Goal: Information Seeking & Learning: Understand process/instructions

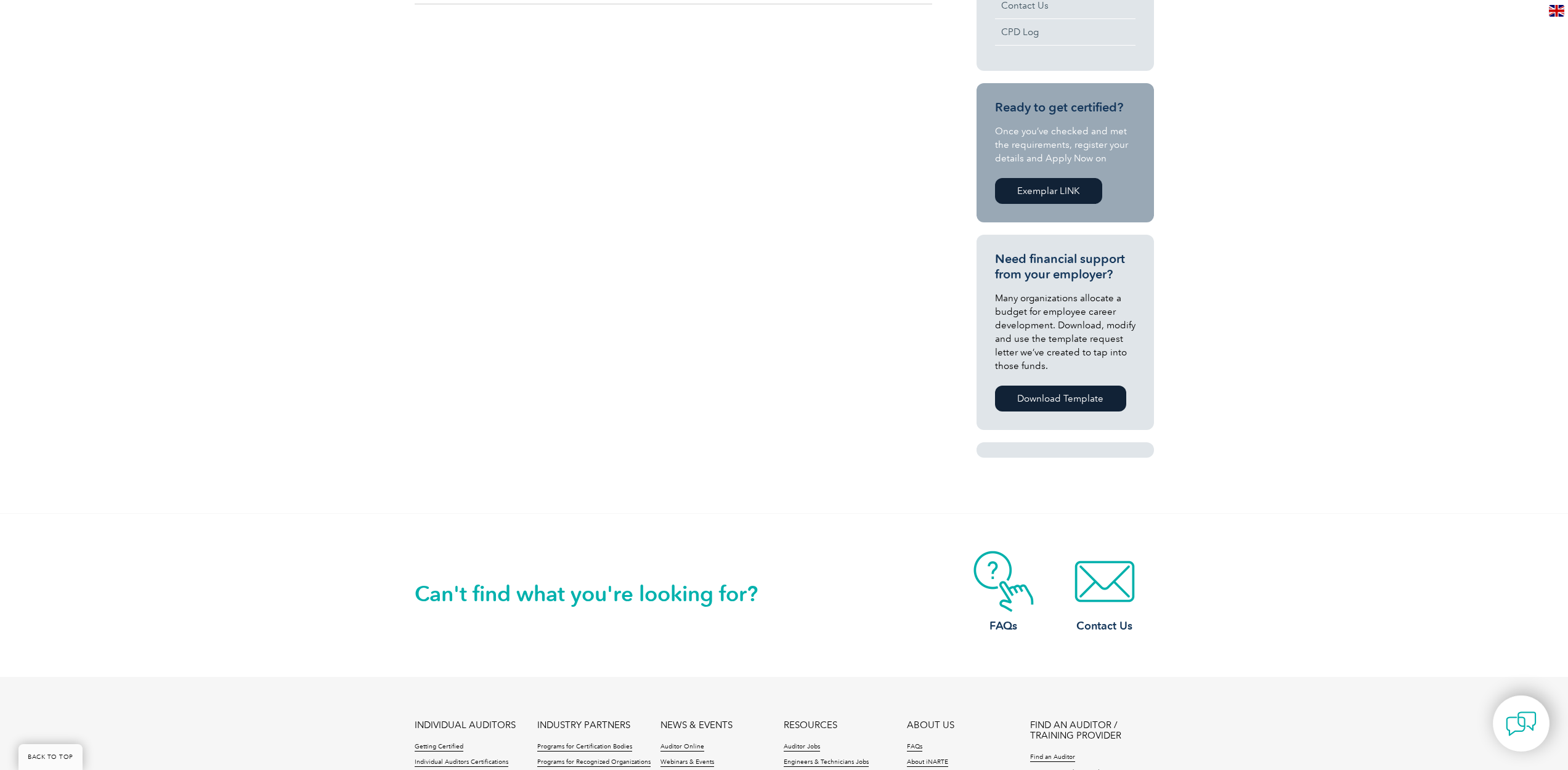
scroll to position [810, 0]
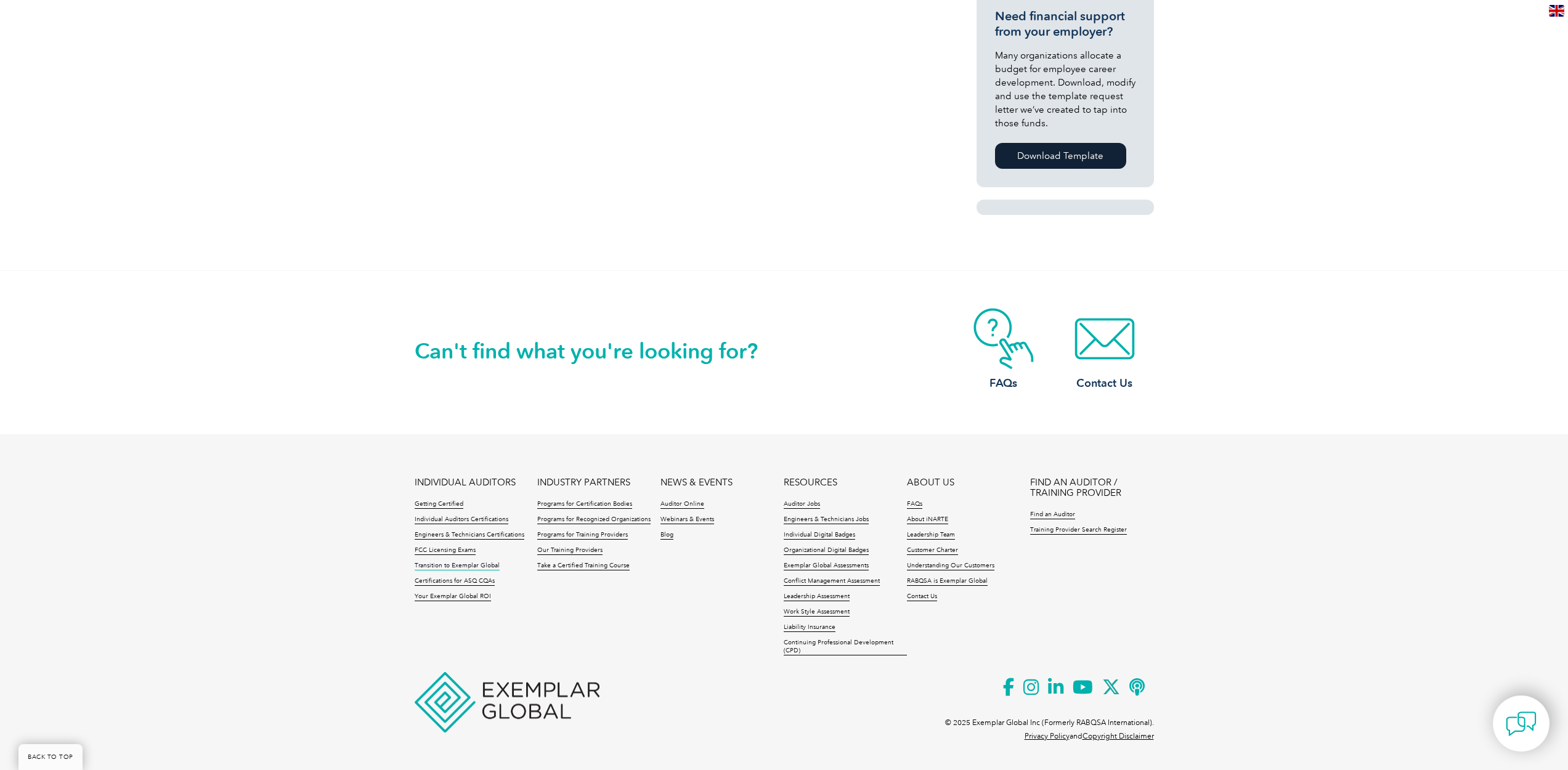
click at [466, 563] on link "Transition to Exemplar Global" at bounding box center [457, 567] width 85 height 9
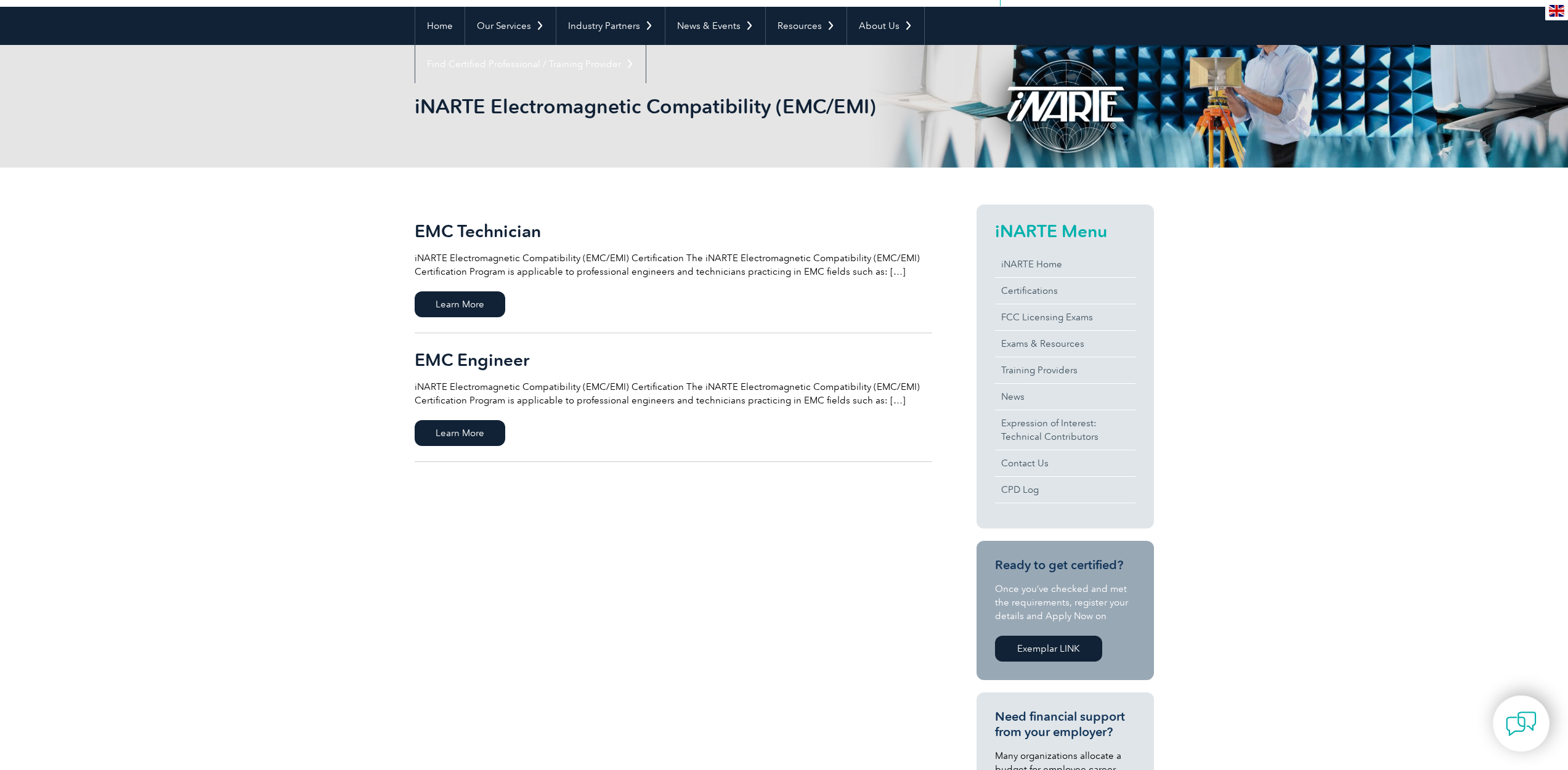
scroll to position [0, 0]
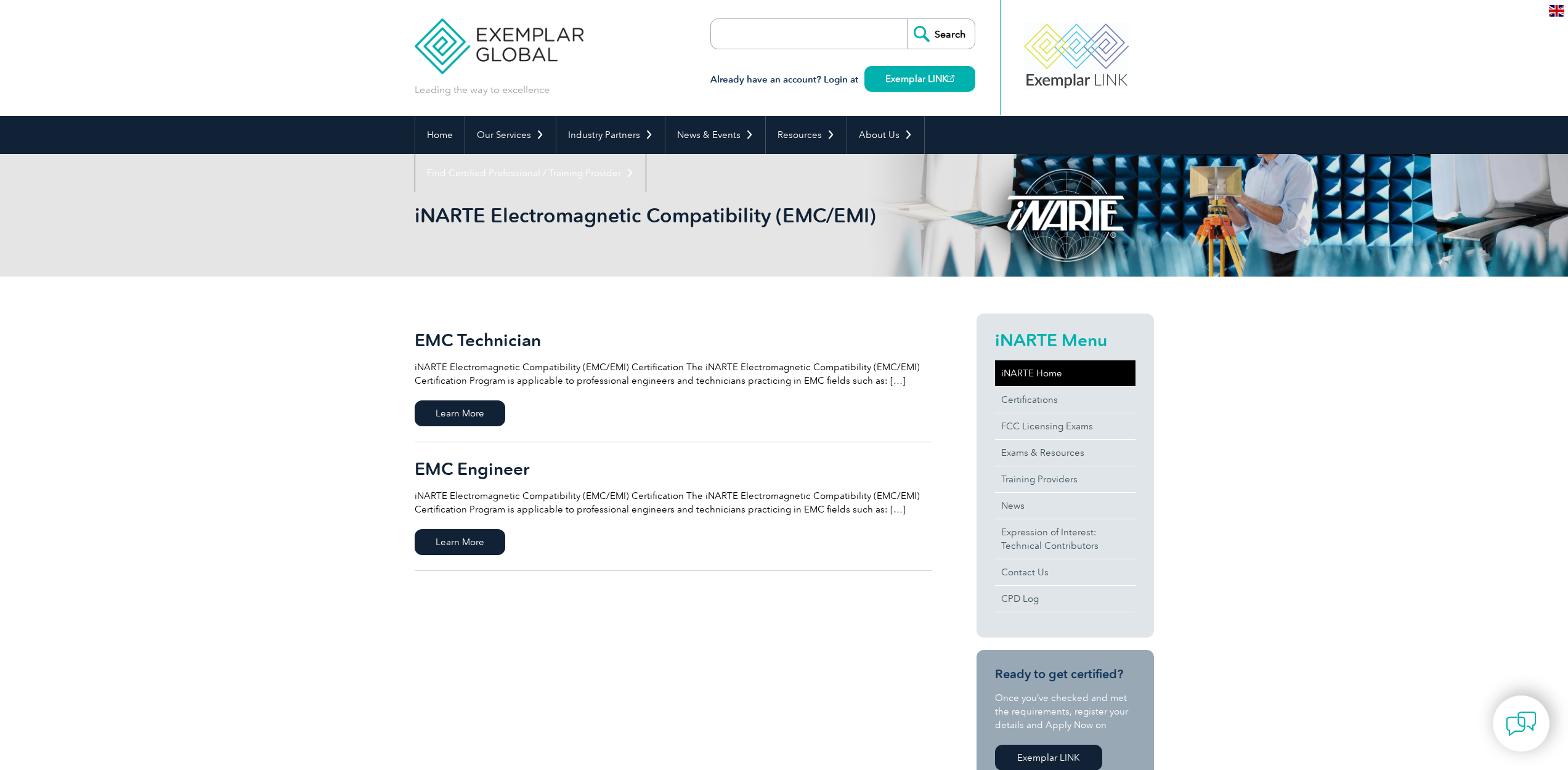
click at [1017, 383] on link "iNARTE Home" at bounding box center [1065, 373] width 140 height 26
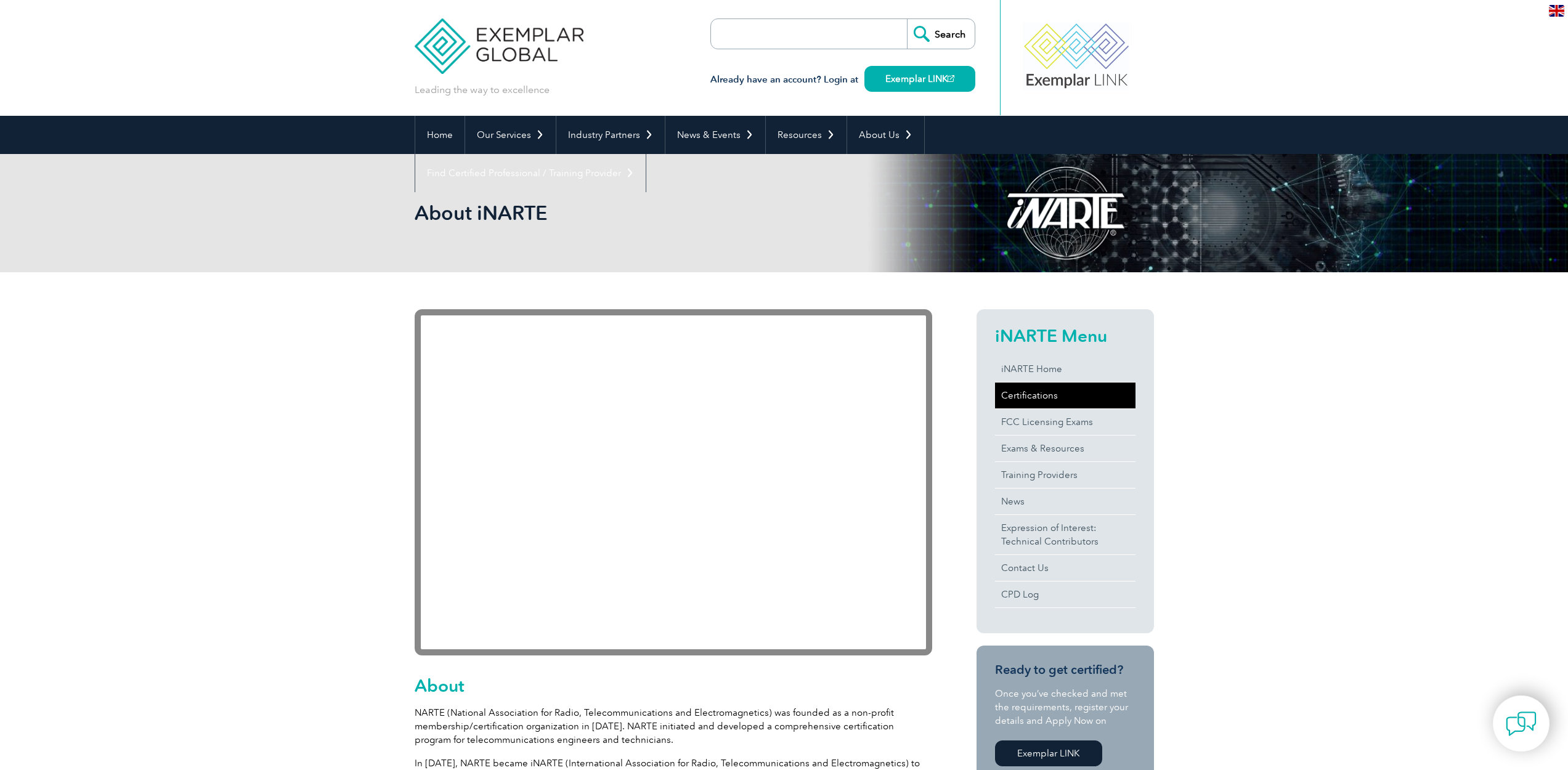
click at [1024, 395] on link "Certifications" at bounding box center [1065, 395] width 140 height 26
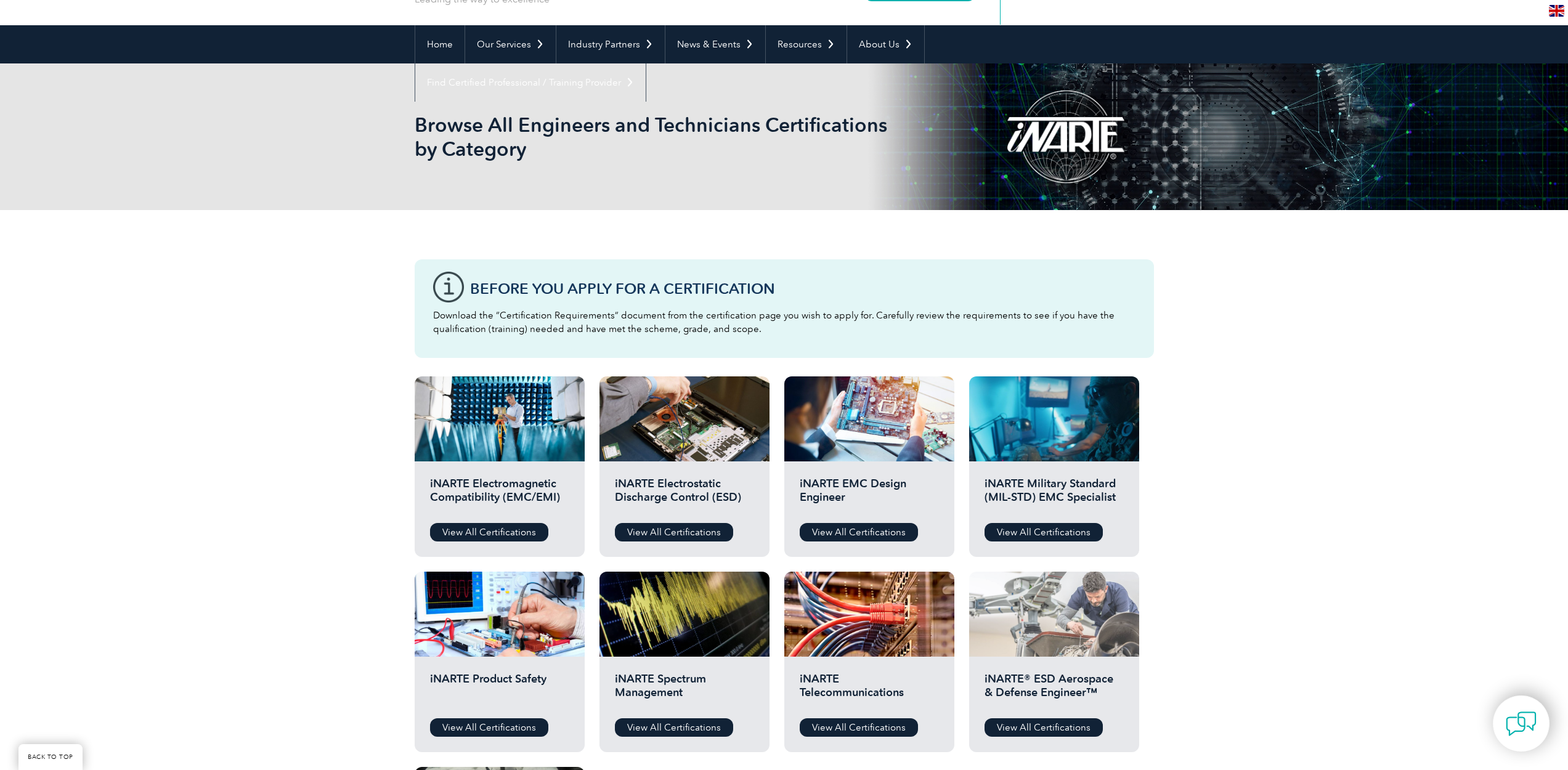
scroll to position [296, 0]
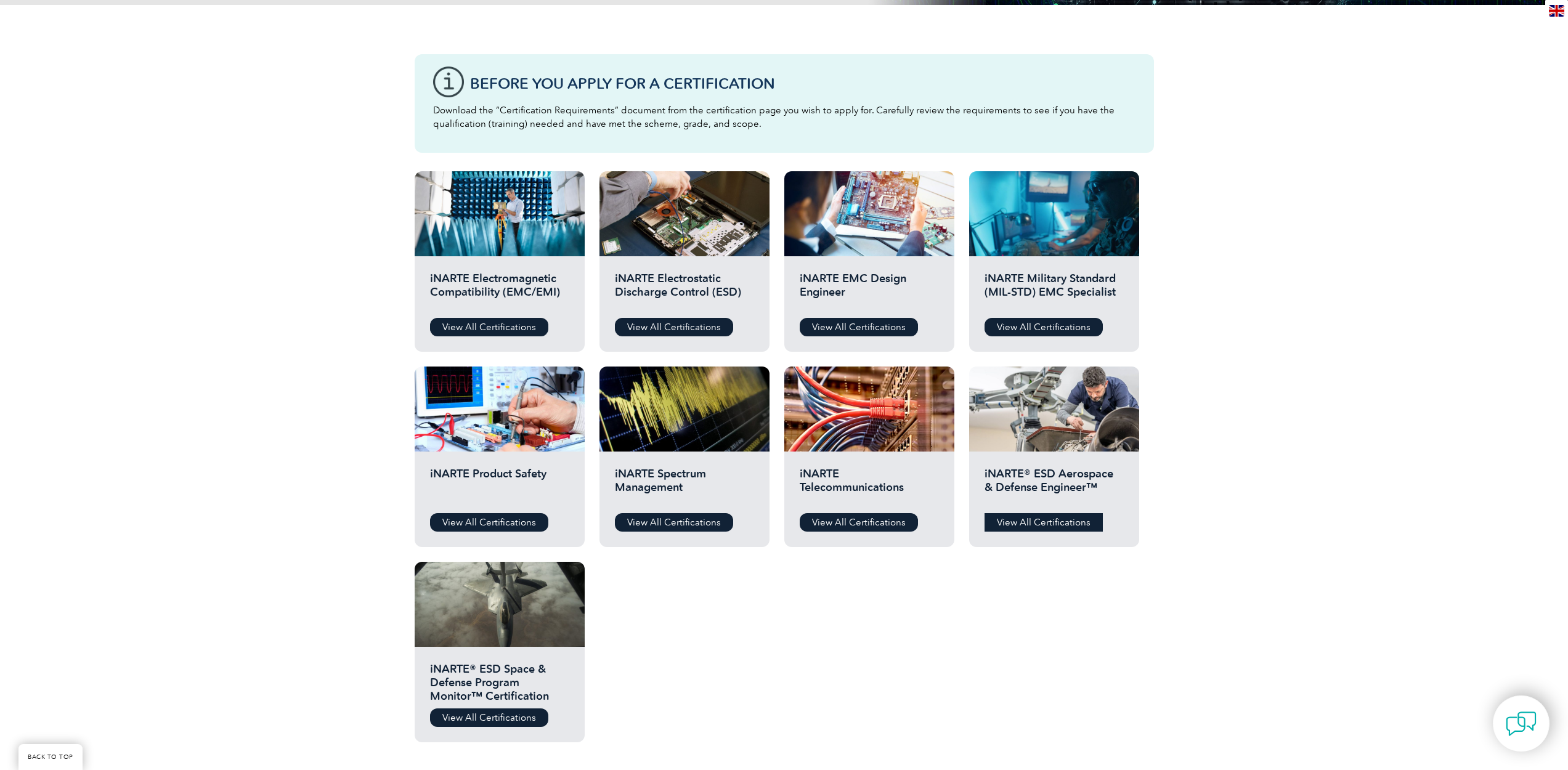
click at [1058, 525] on link "View All Certifications" at bounding box center [1043, 522] width 118 height 18
click at [861, 332] on link "View All Certifications" at bounding box center [858, 327] width 118 height 18
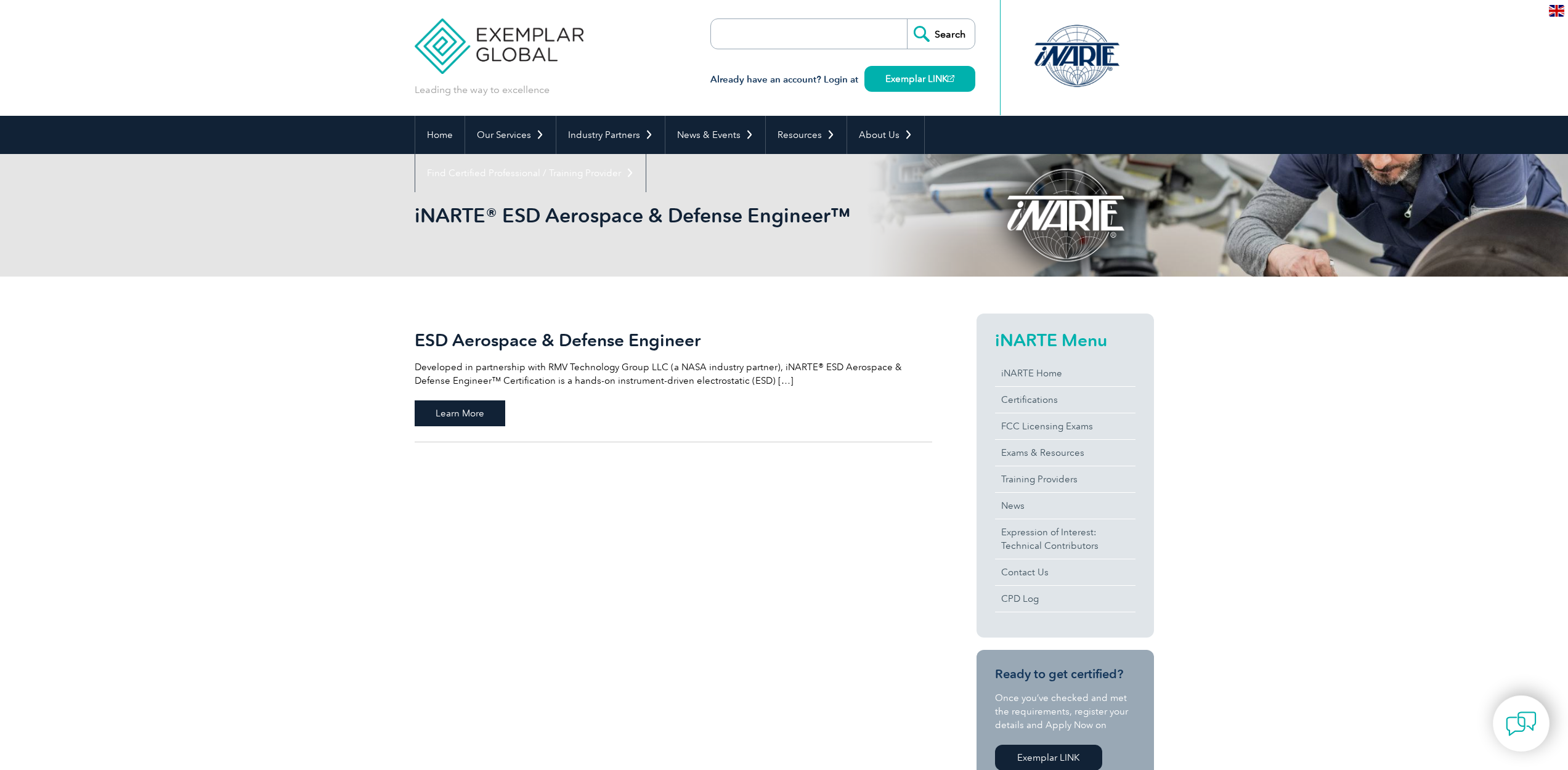
click at [470, 410] on span "Learn More" at bounding box center [460, 413] width 90 height 26
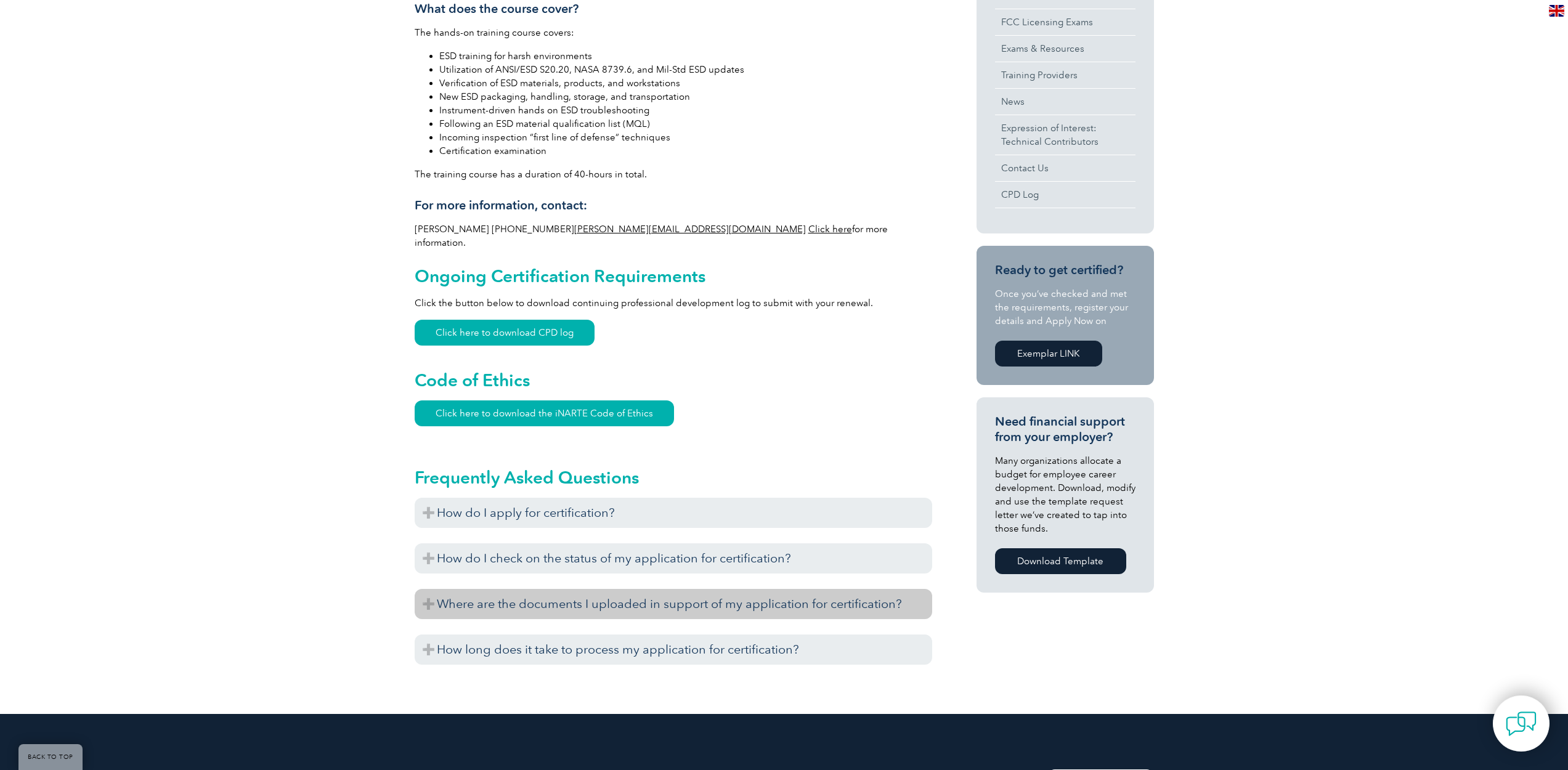
scroll to position [518, 0]
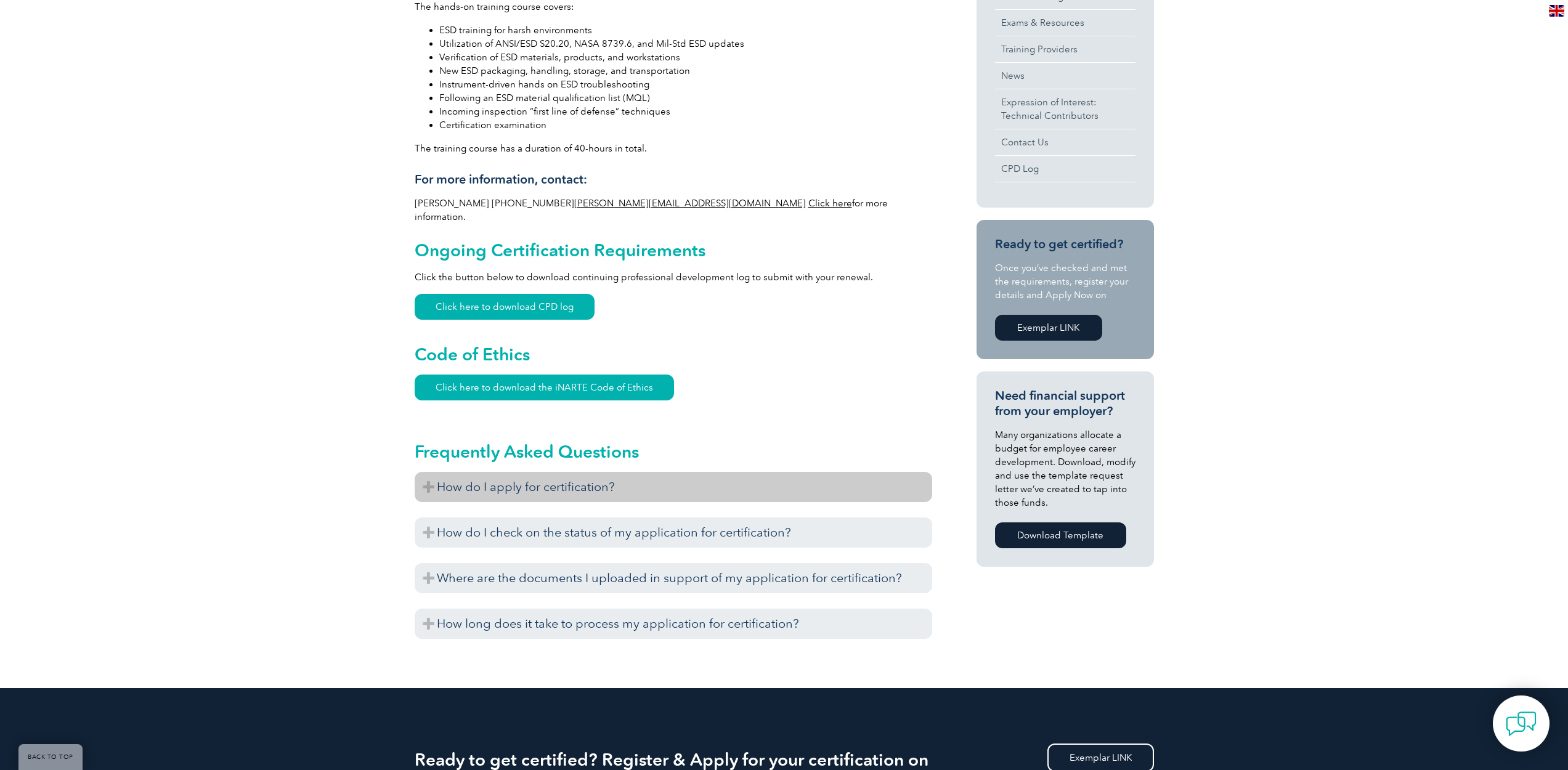
click at [559, 477] on h3 "How do I apply for certification?" at bounding box center [674, 487] width 518 height 30
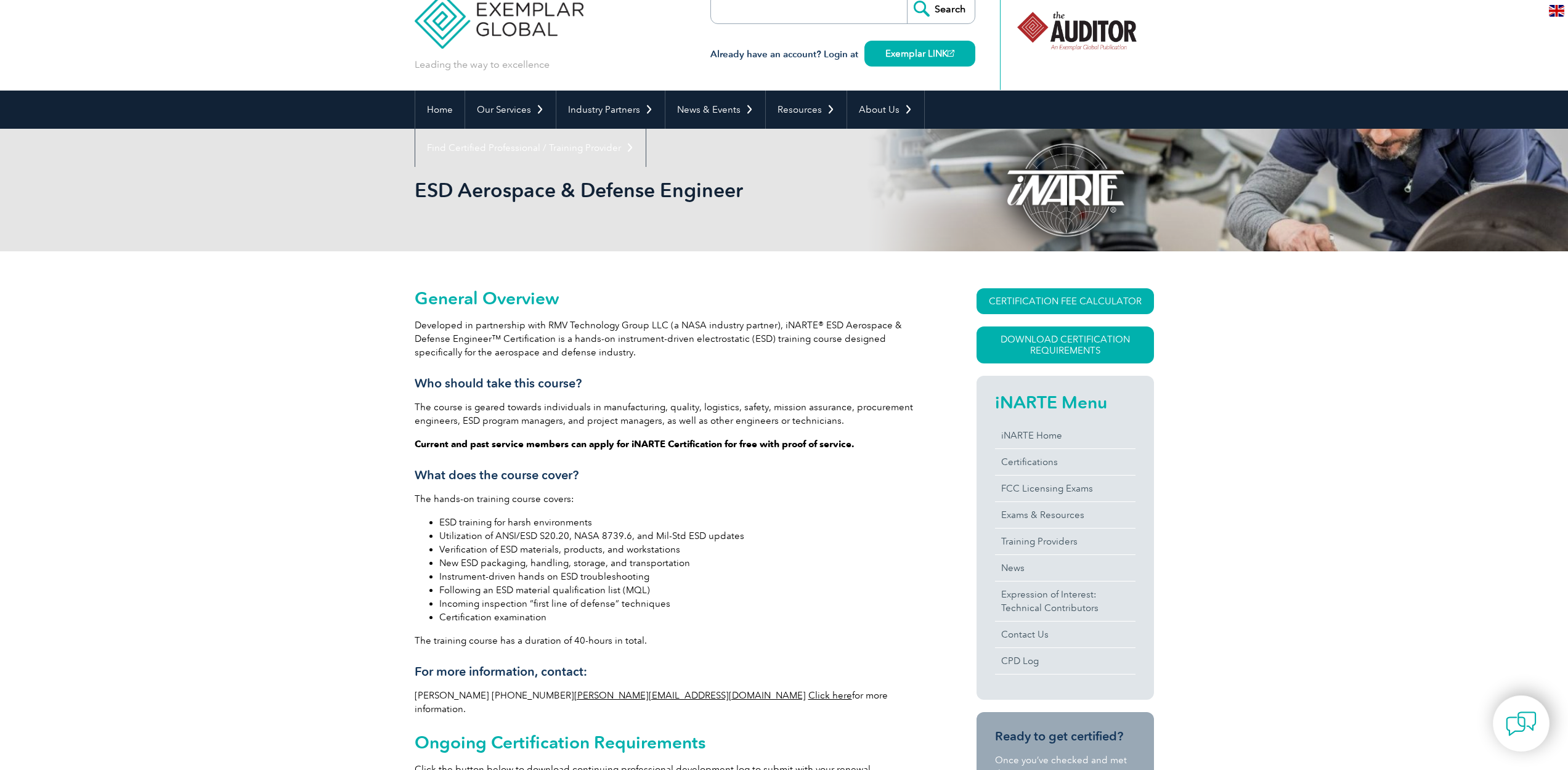
scroll to position [0, 0]
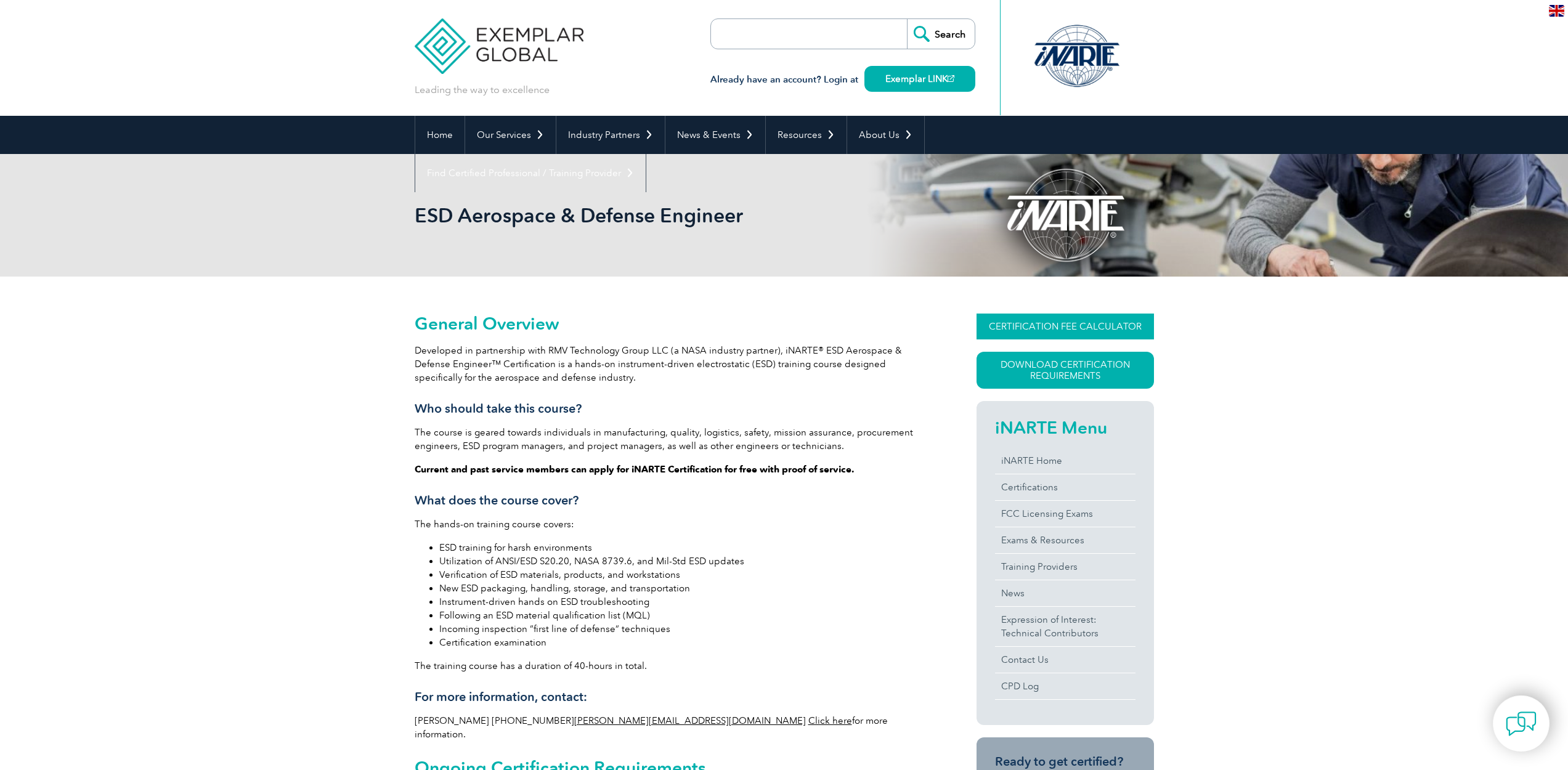
click at [1086, 326] on link "CERTIFICATION FEE CALCULATOR" at bounding box center [1065, 327] width 177 height 26
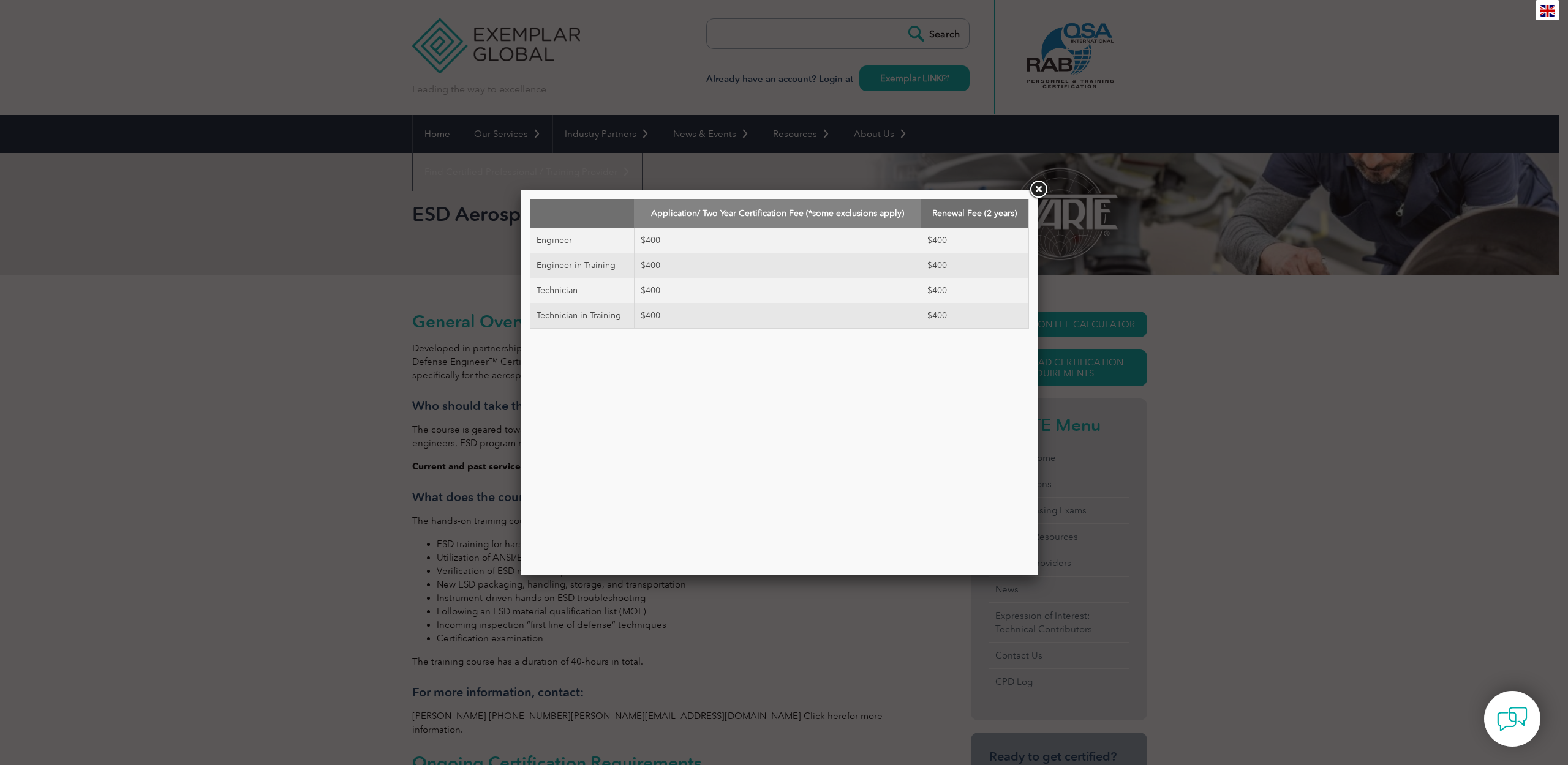
click at [1041, 190] on link at bounding box center [1038, 190] width 22 height 22
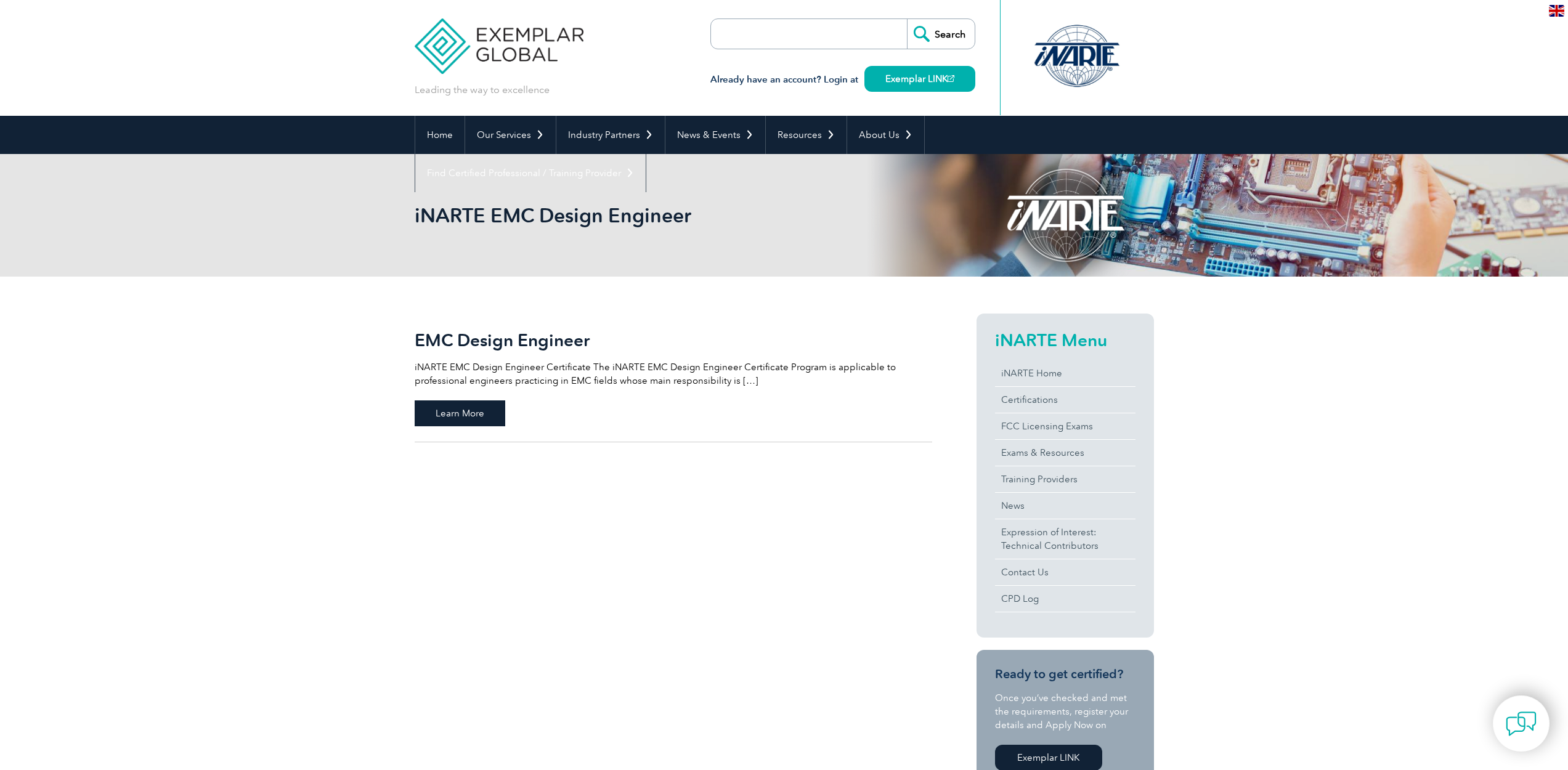
click at [477, 419] on span "Learn More" at bounding box center [460, 413] width 90 height 26
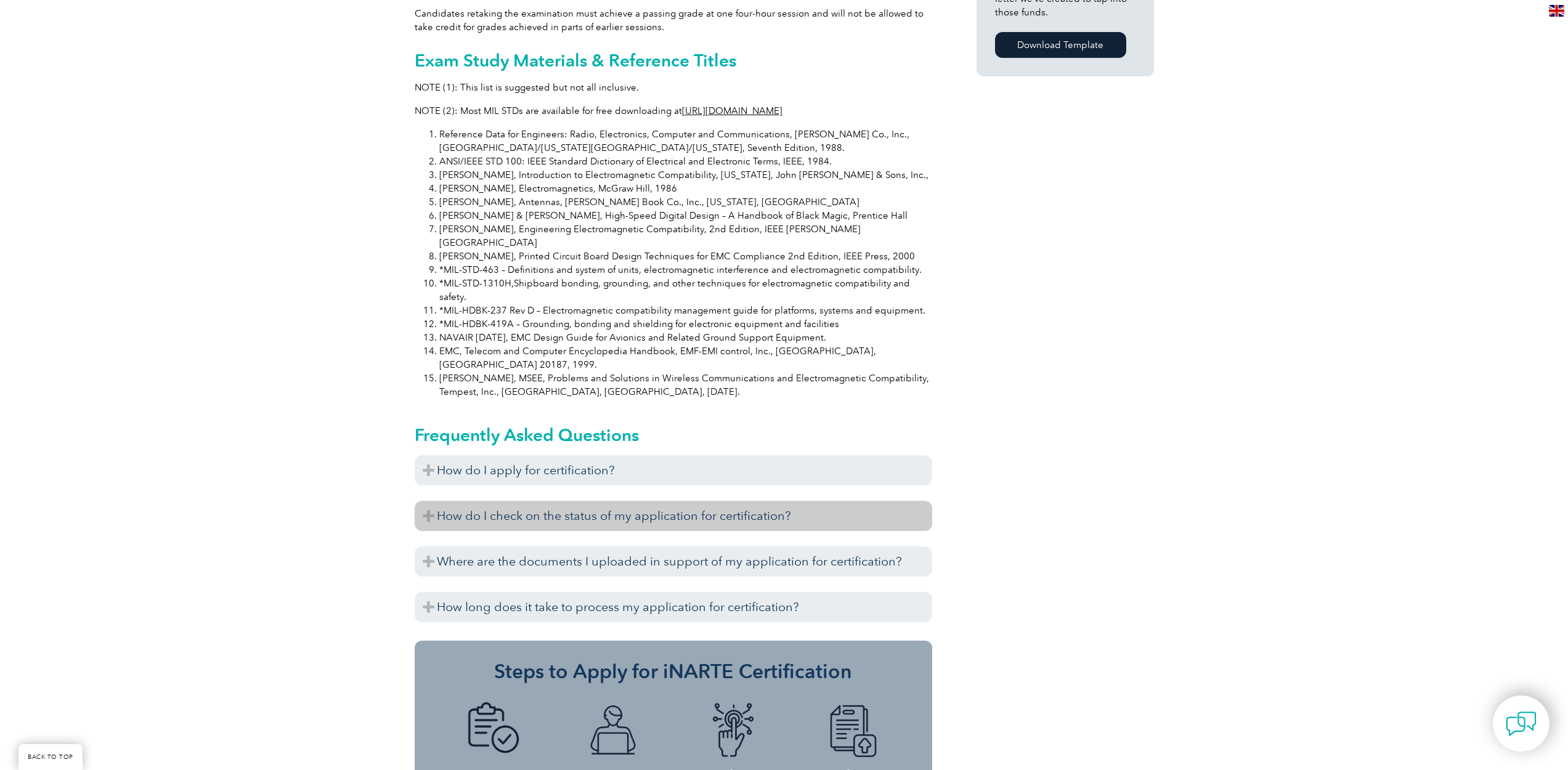
scroll to position [1035, 0]
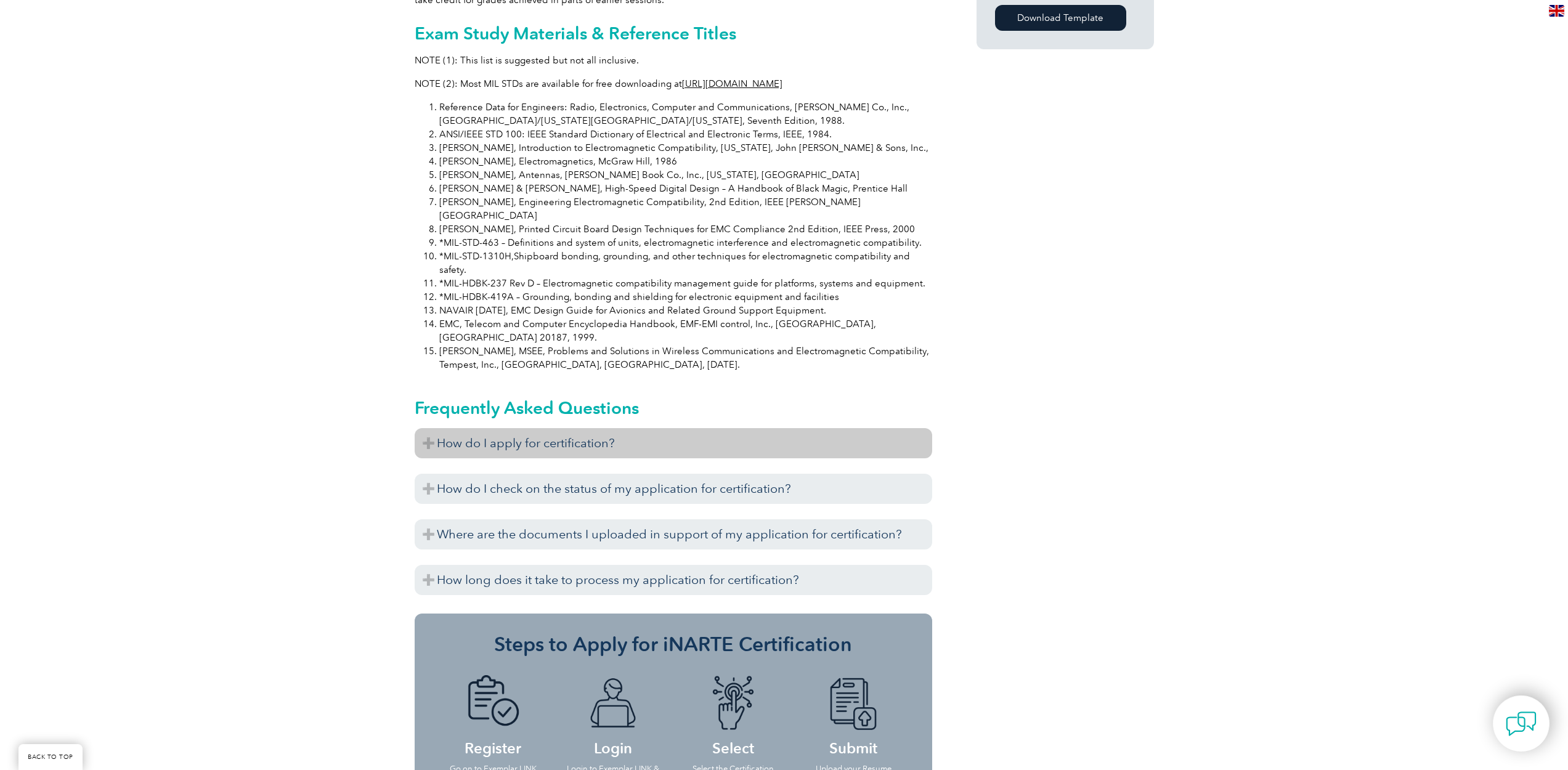
click at [511, 428] on h3 "How do I apply for certification?" at bounding box center [674, 443] width 518 height 30
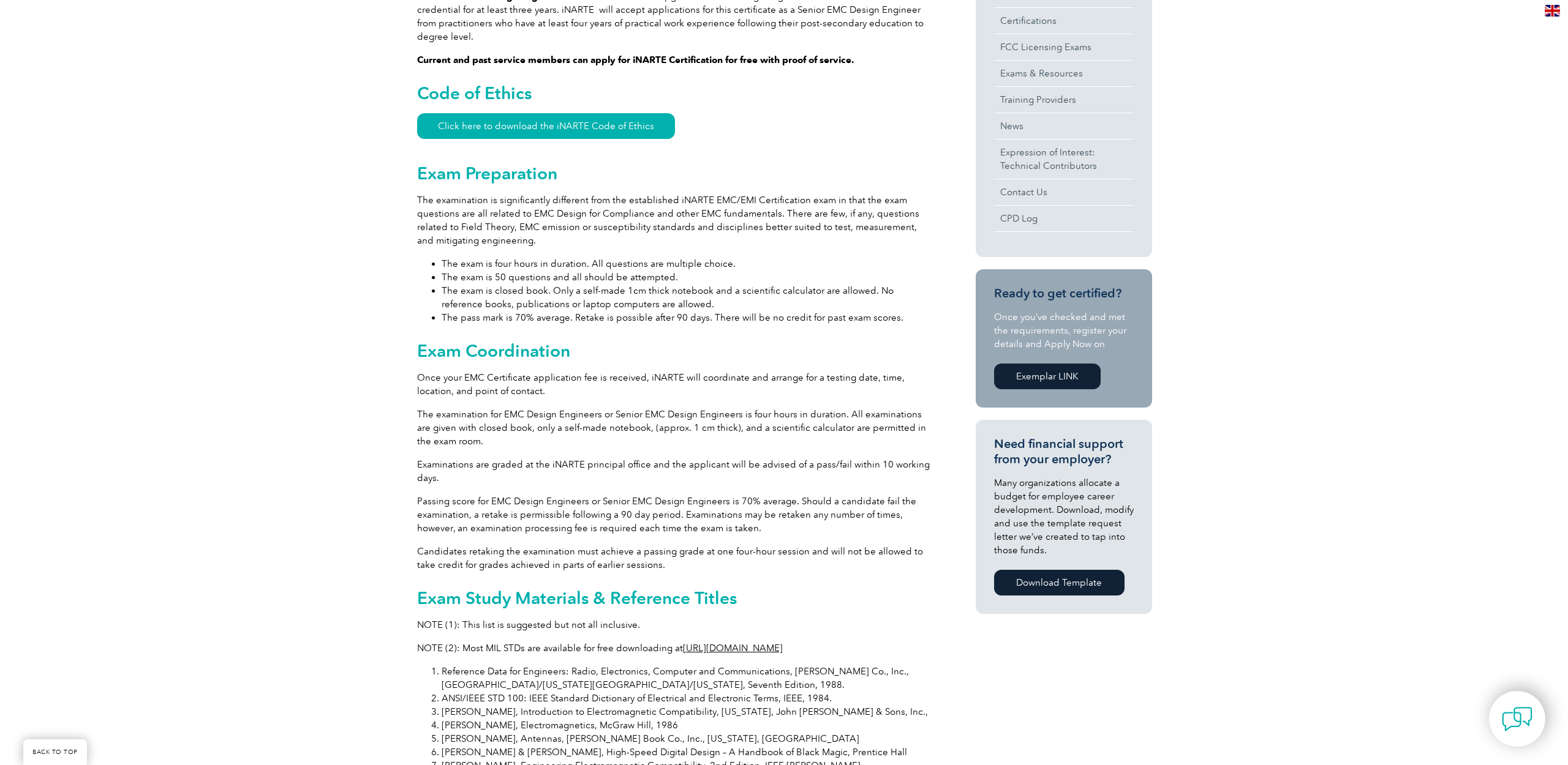
scroll to position [147, 0]
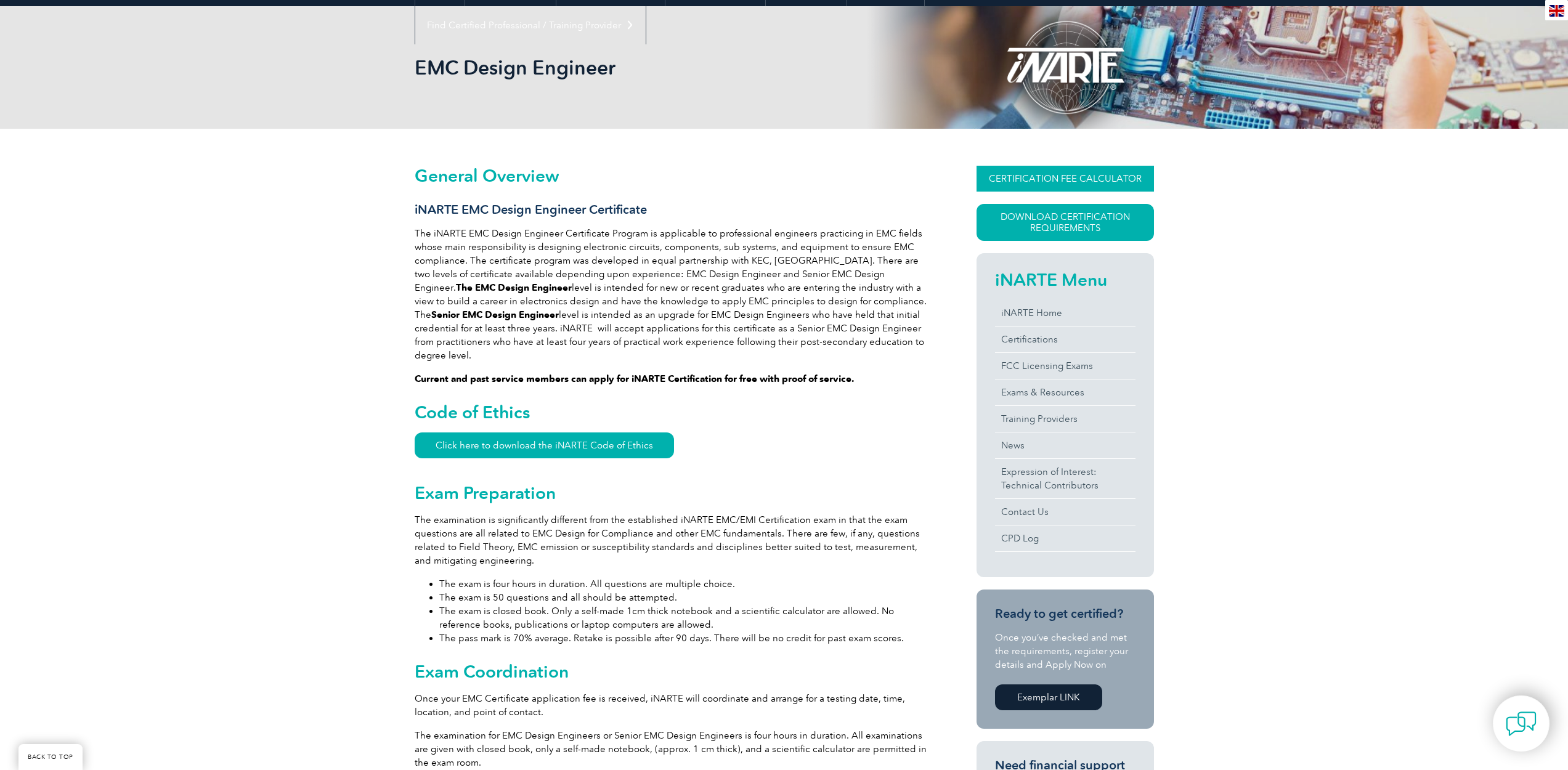
click at [1057, 185] on link "CERTIFICATION FEE CALCULATOR" at bounding box center [1065, 178] width 177 height 26
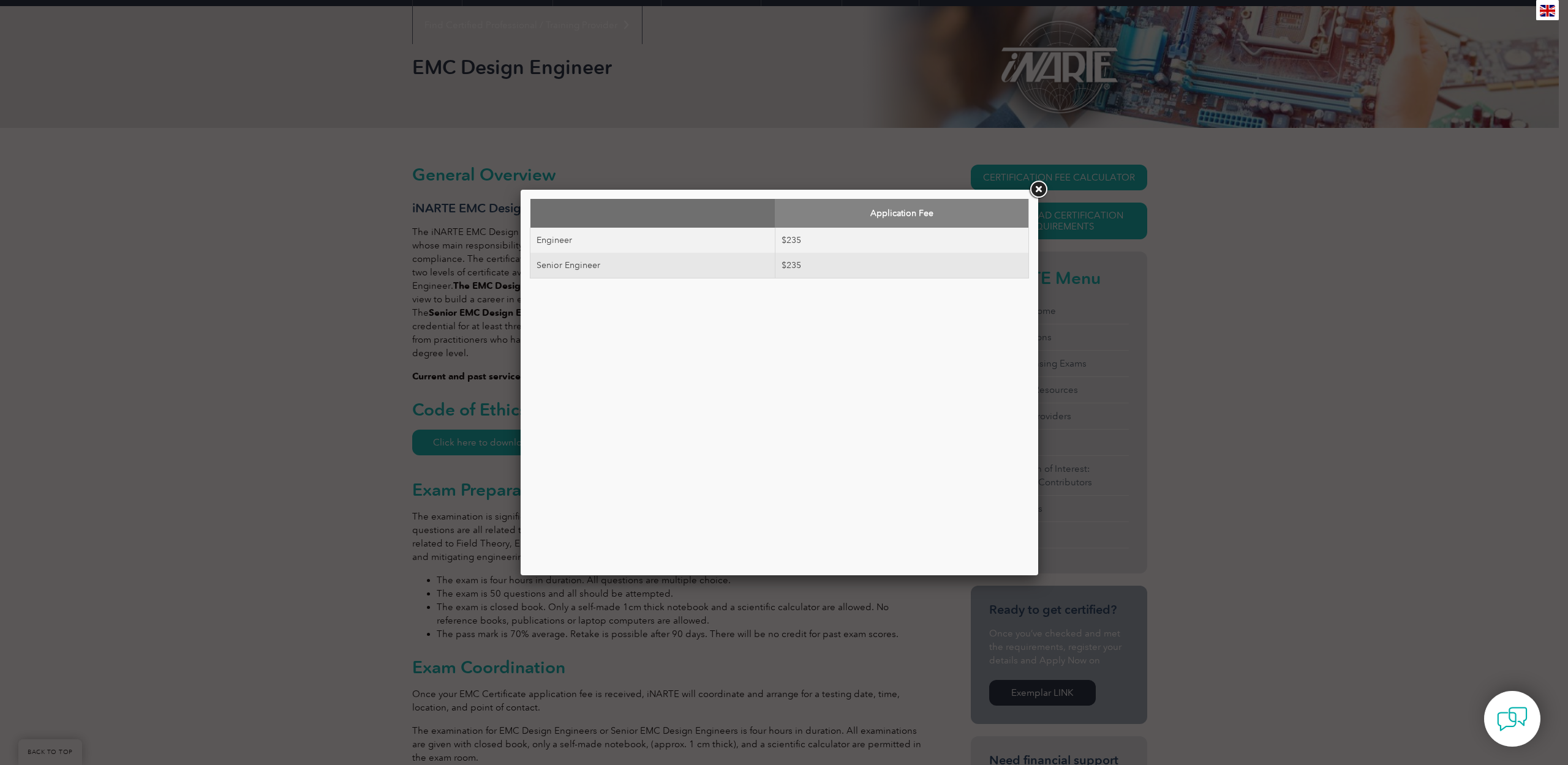
click at [1041, 193] on link at bounding box center [1038, 190] width 22 height 22
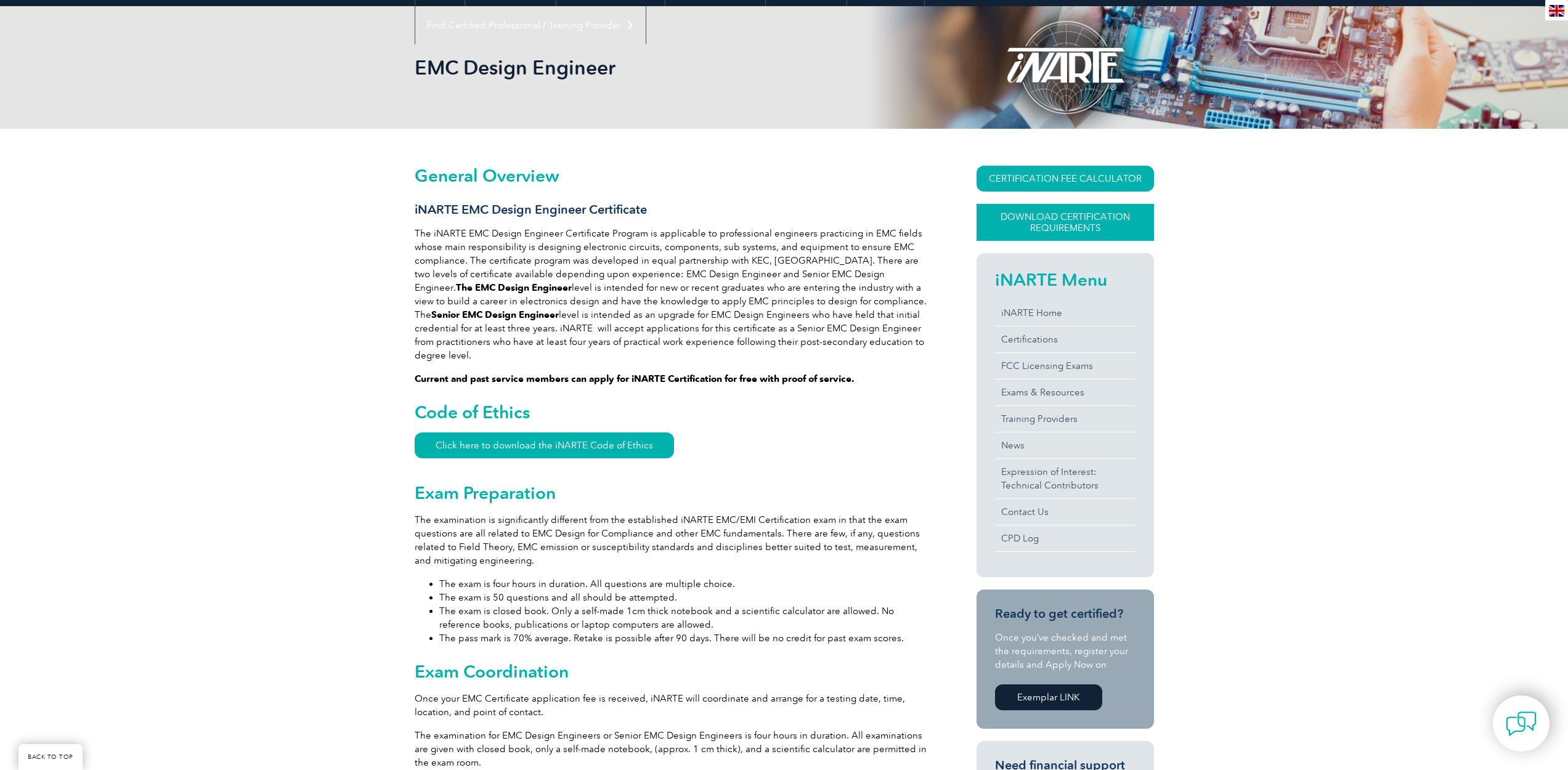
click at [1067, 222] on link "Download Certification Requirements" at bounding box center [1065, 222] width 177 height 37
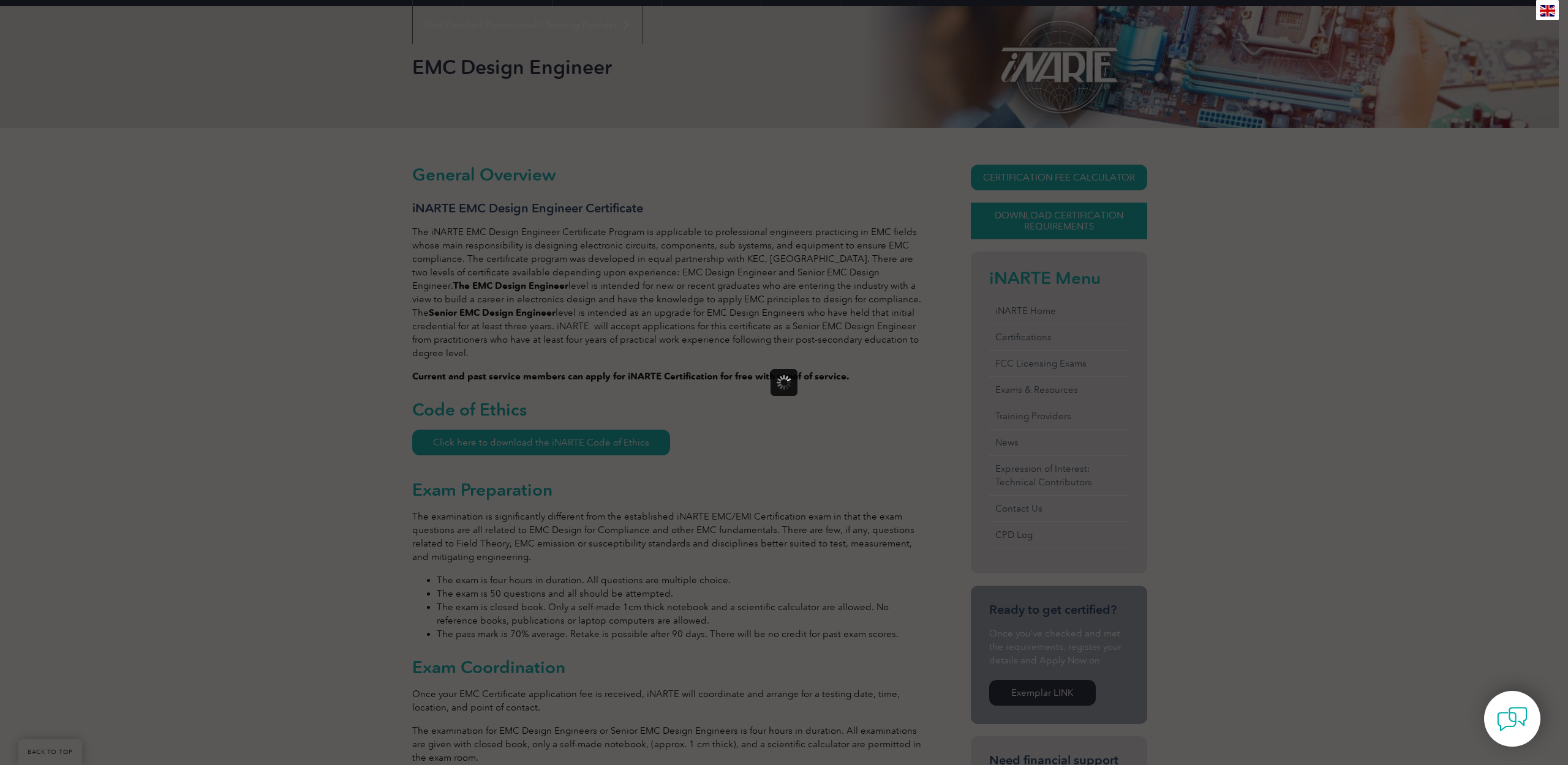
scroll to position [0, 0]
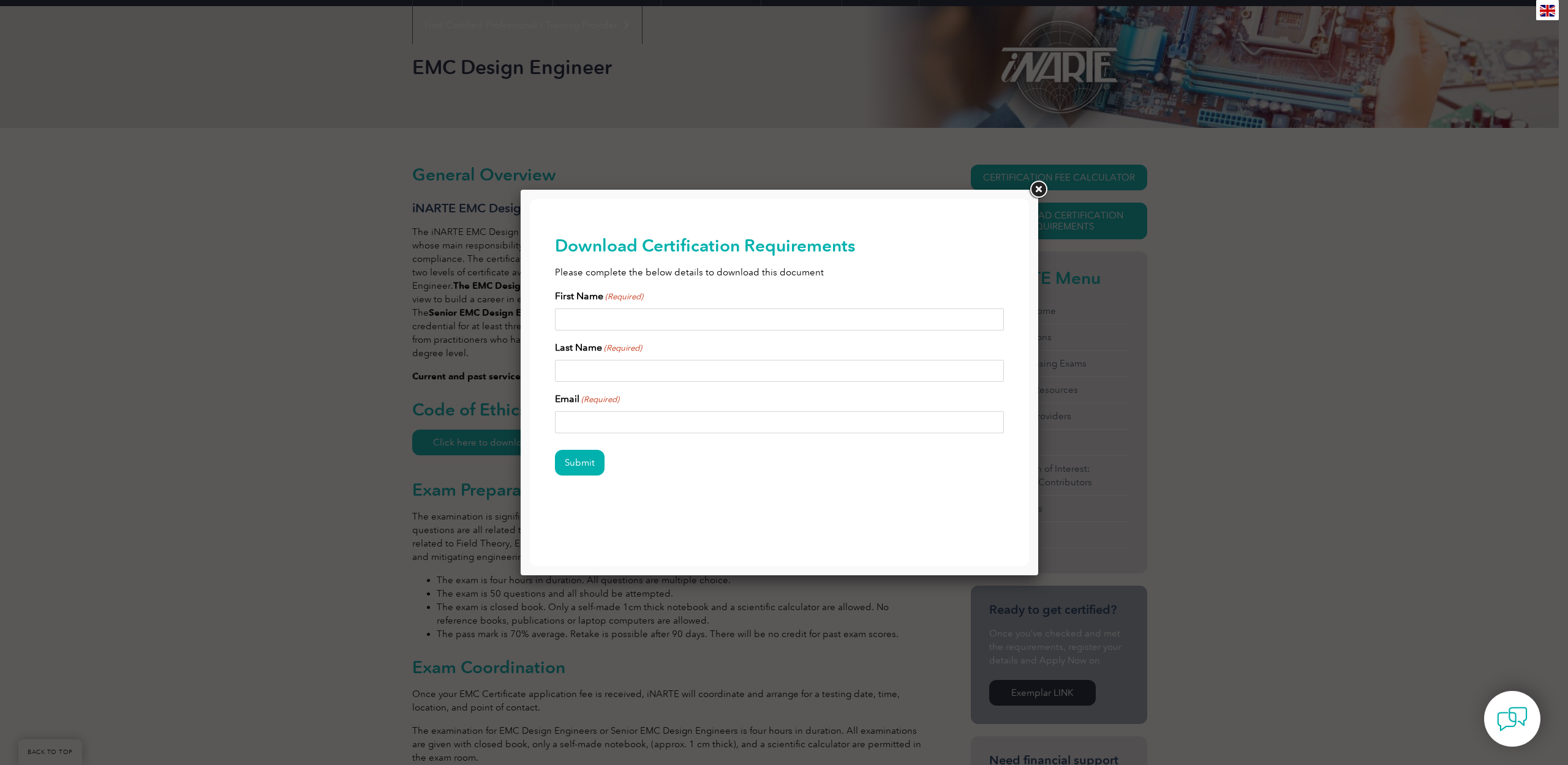
click at [711, 319] on input "First Name (Required)" at bounding box center [780, 319] width 449 height 22
type input "Simon"
type input "Mushi"
type input "bwanamushi@gmail.com"
click at [587, 469] on input "Submit" at bounding box center [579, 463] width 50 height 26
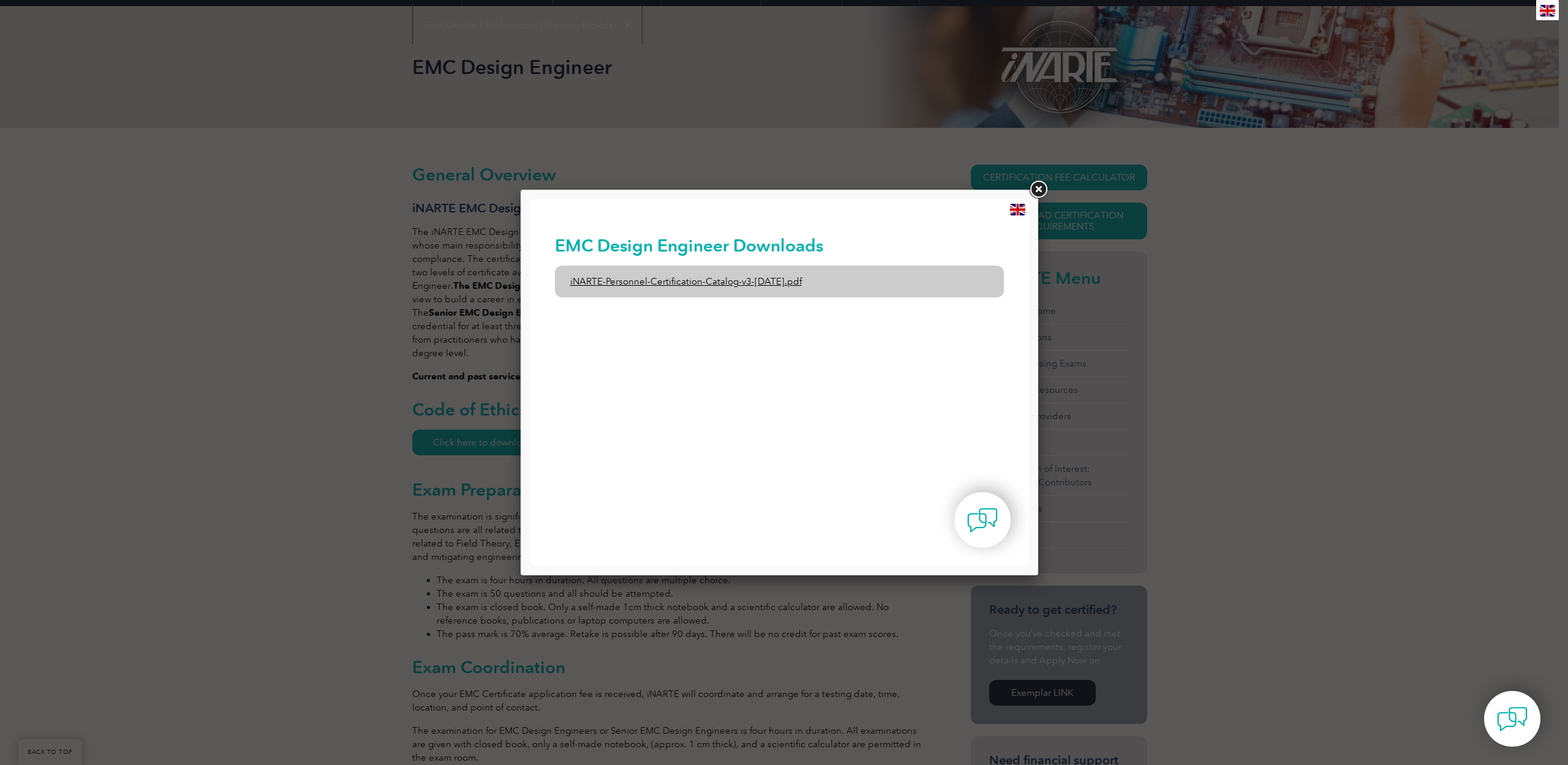
click at [765, 283] on link "iNARTE-Personnel-Certification-Catalog-v3-1-Dec2024.pdf" at bounding box center [780, 281] width 449 height 32
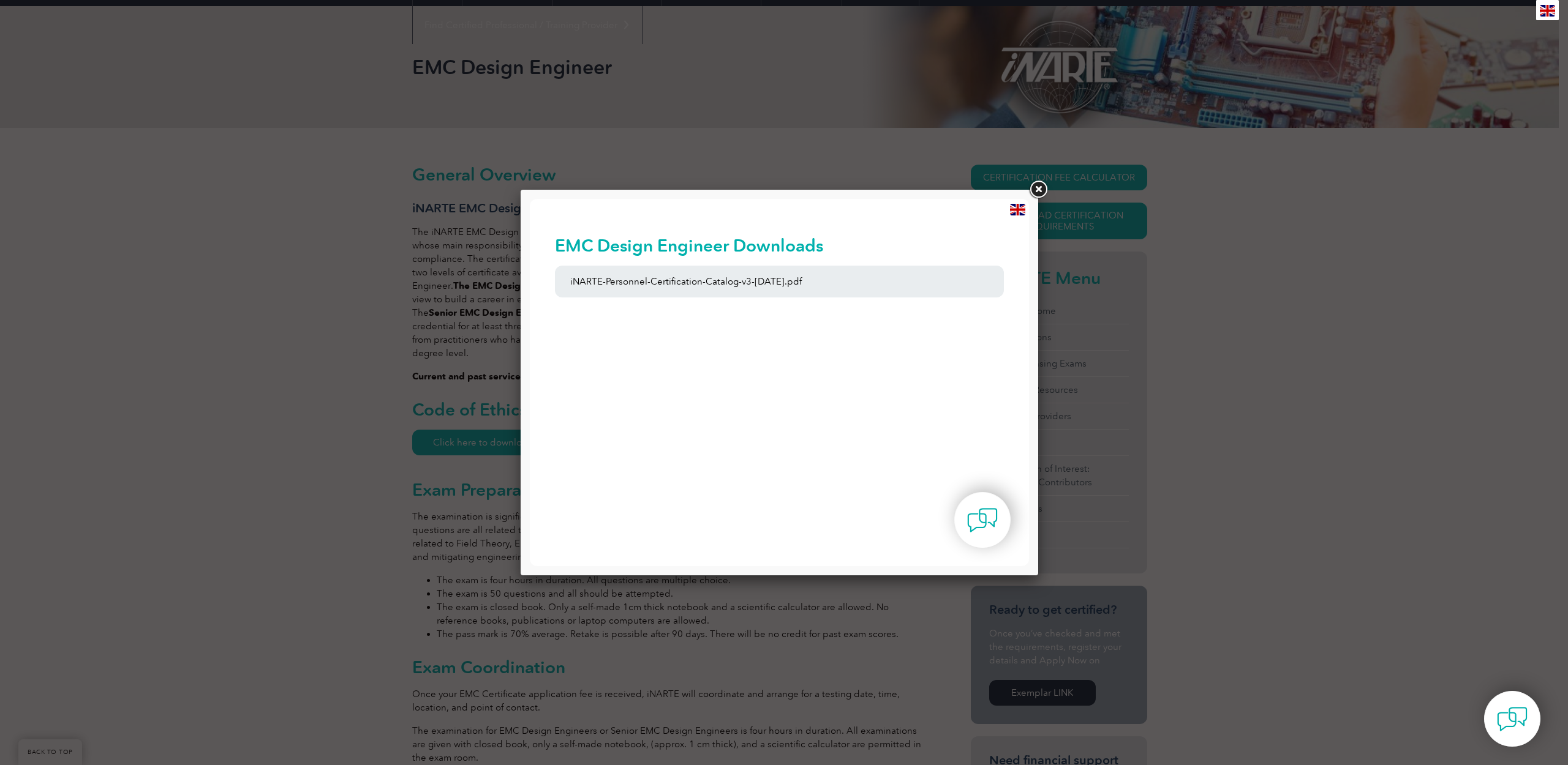
click at [1034, 196] on link at bounding box center [1038, 190] width 22 height 22
